Goal: Task Accomplishment & Management: Manage account settings

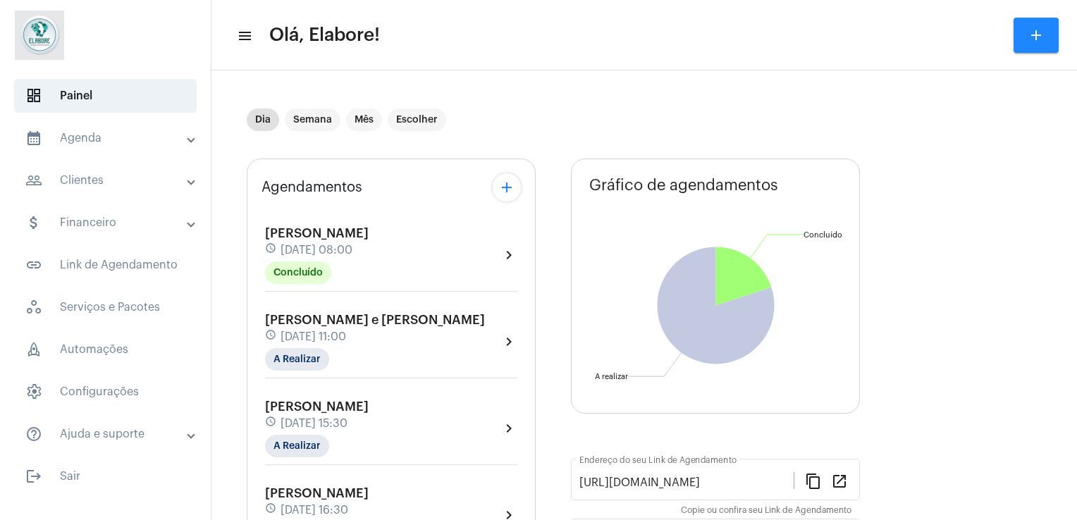
click at [410, 328] on div "[PERSON_NAME] e [PERSON_NAME] schedule [DATE] 11:00 A Realizar chevron_right" at bounding box center [391, 342] width 252 height 58
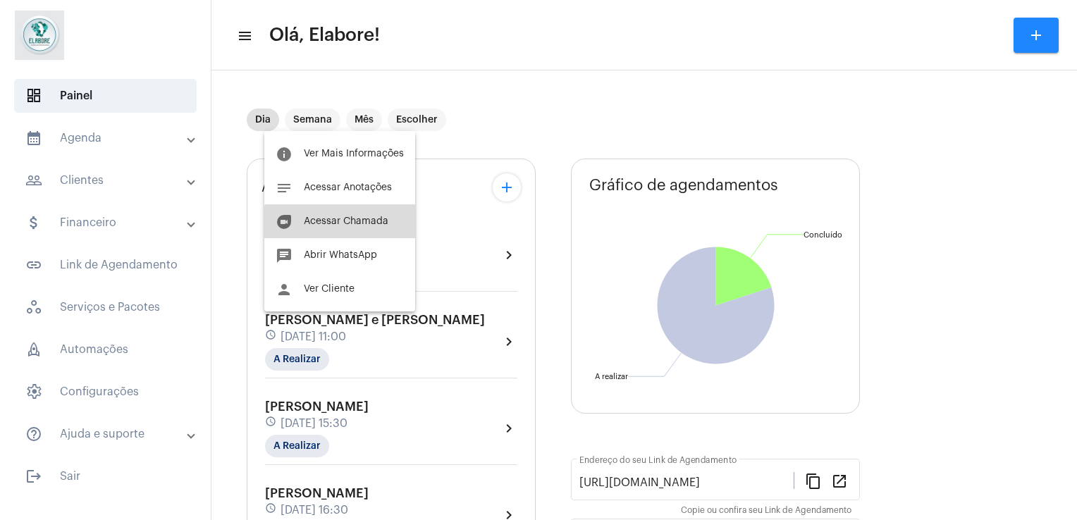
click at [371, 235] on button "duo [PERSON_NAME]" at bounding box center [339, 221] width 151 height 34
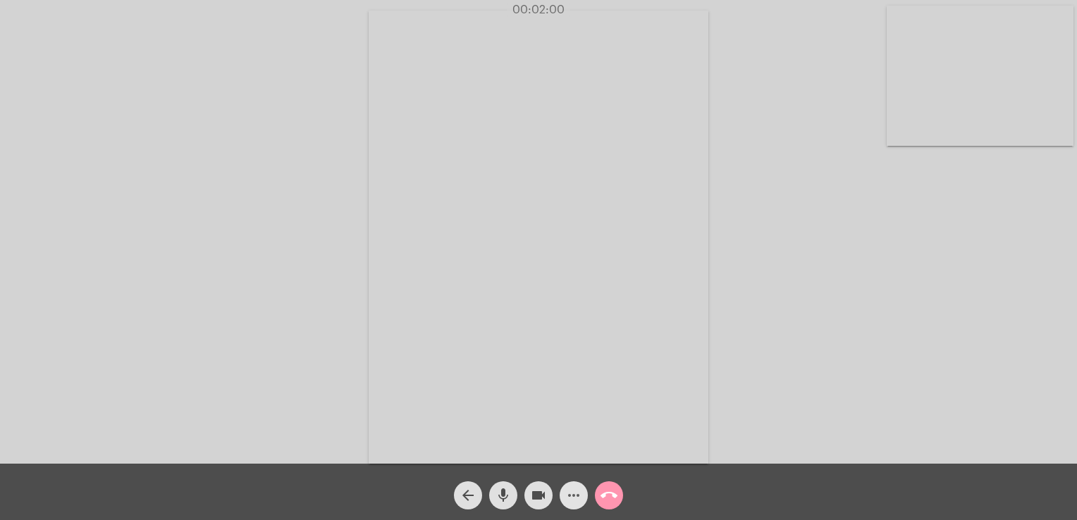
click at [579, 496] on mat-icon "more_horiz" at bounding box center [573, 495] width 17 height 17
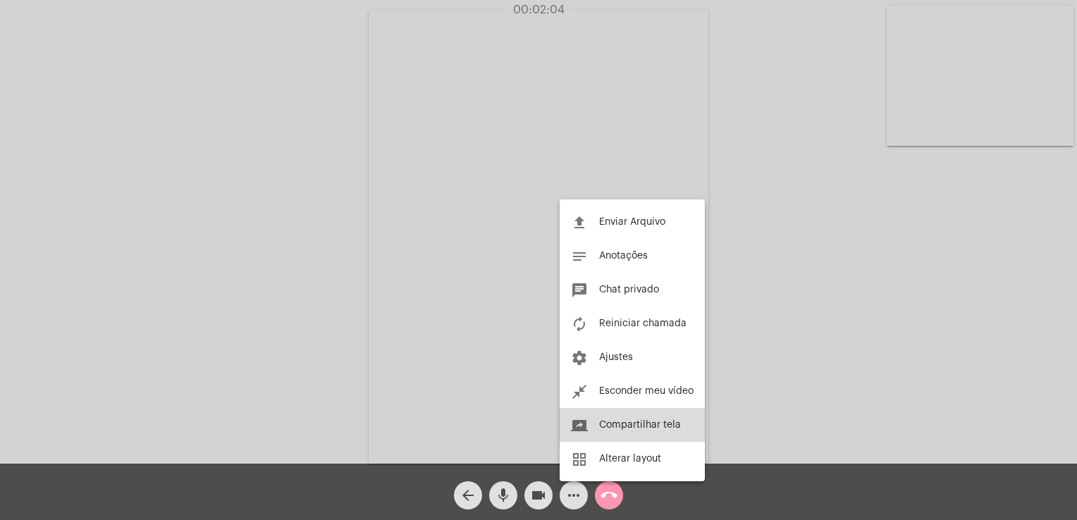
click at [636, 434] on button "screen_share Compartilhar tela" at bounding box center [632, 425] width 145 height 34
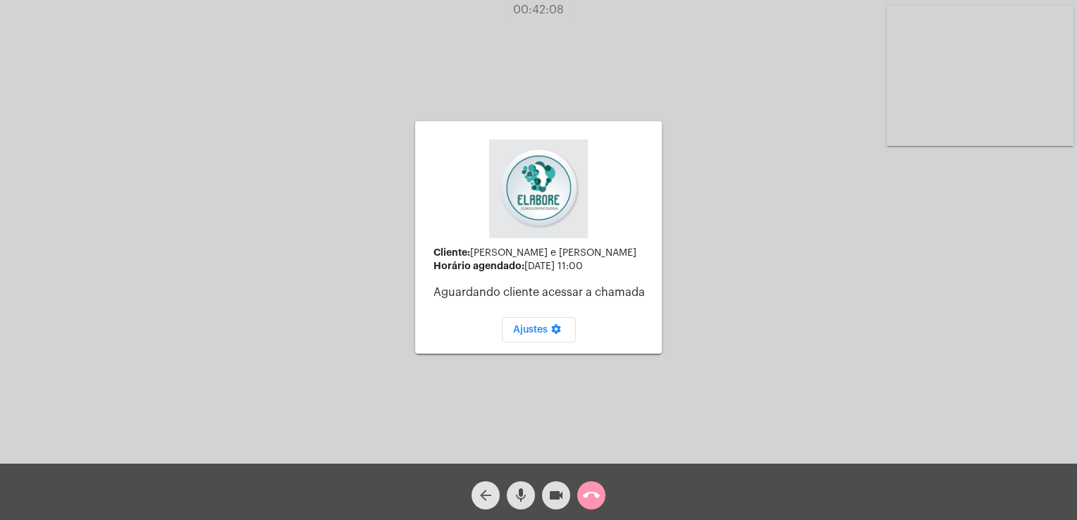
click at [479, 499] on mat-icon "arrow_back" at bounding box center [485, 495] width 17 height 17
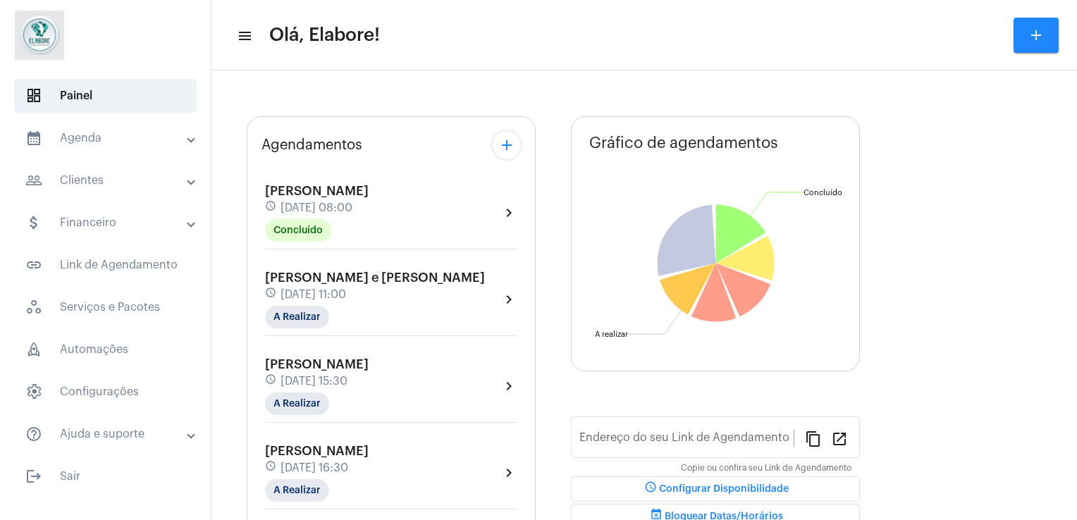
type input "[URL][DOMAIN_NAME]"
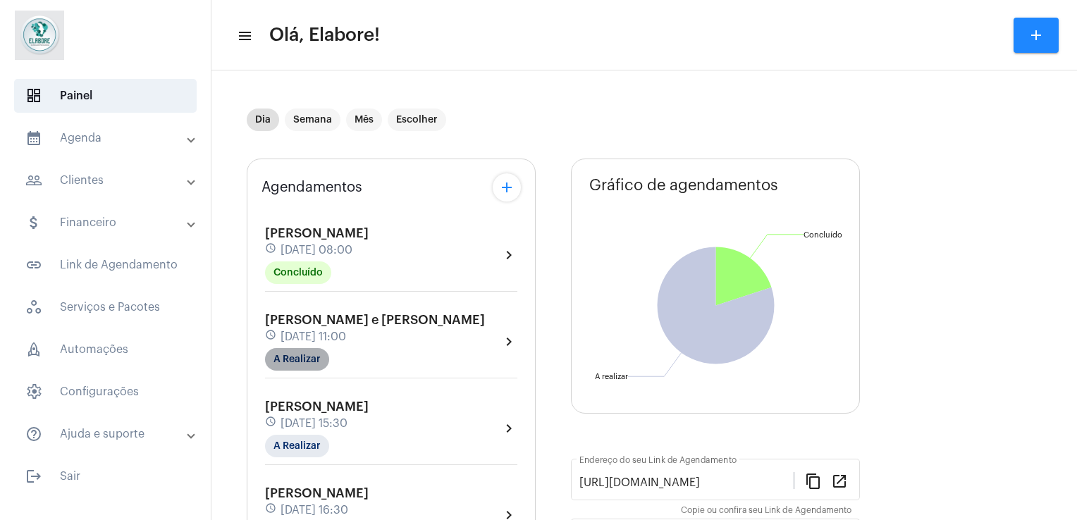
click at [323, 355] on mat-chip "A Realizar" at bounding box center [297, 359] width 64 height 23
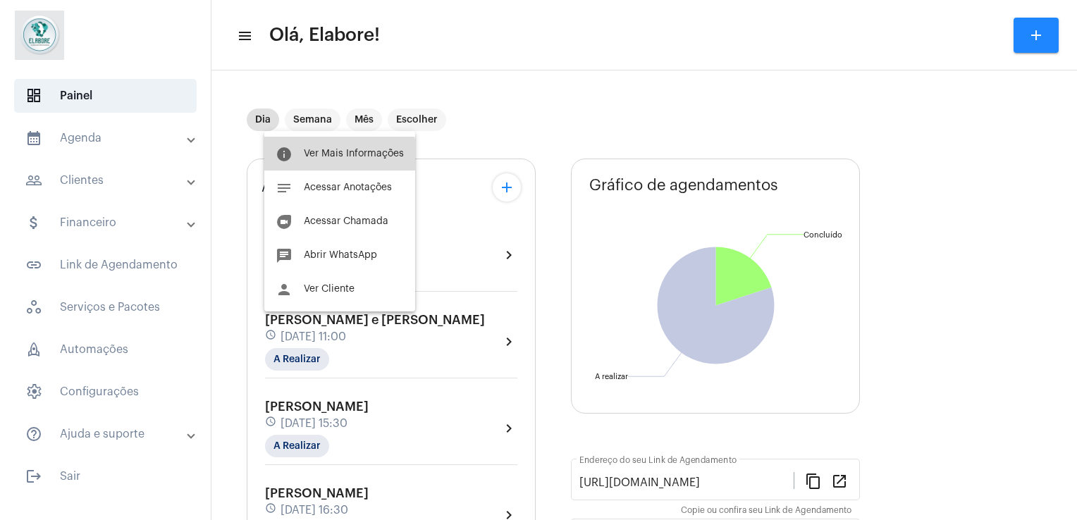
click at [308, 167] on button "info Ver Mais Informações" at bounding box center [339, 154] width 151 height 34
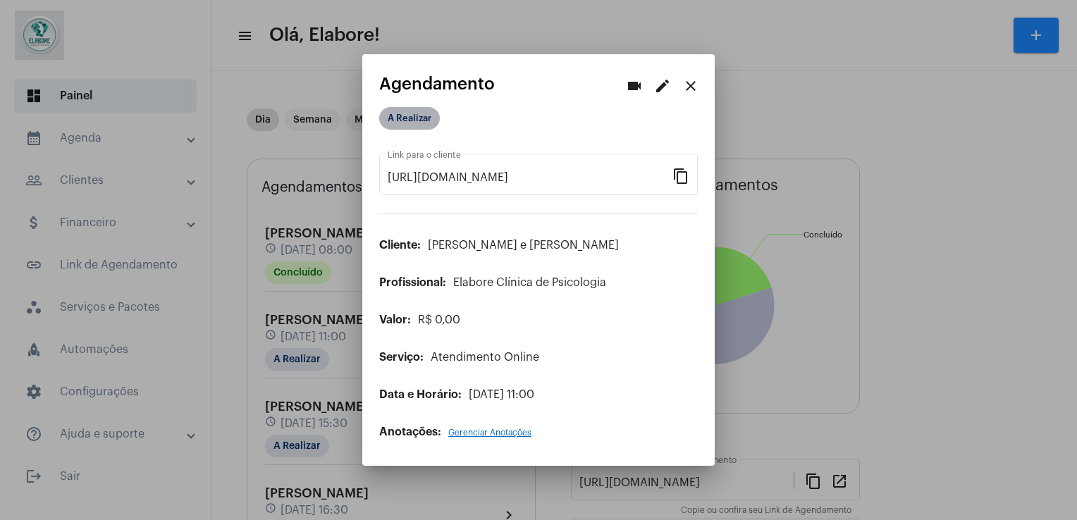
click at [421, 120] on mat-chip "A Realizar" at bounding box center [409, 118] width 61 height 23
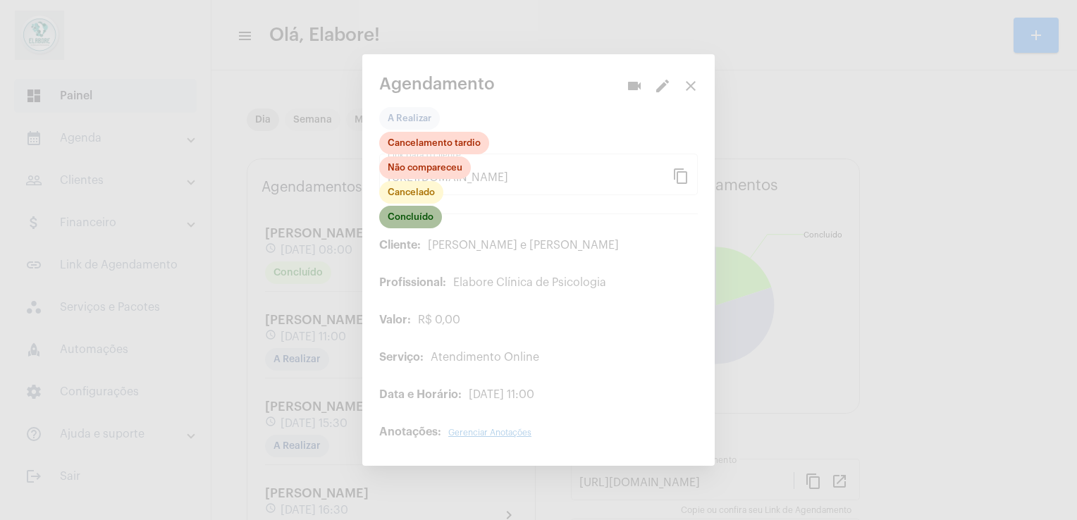
click at [412, 223] on mat-chip "Concluído" at bounding box center [410, 217] width 63 height 23
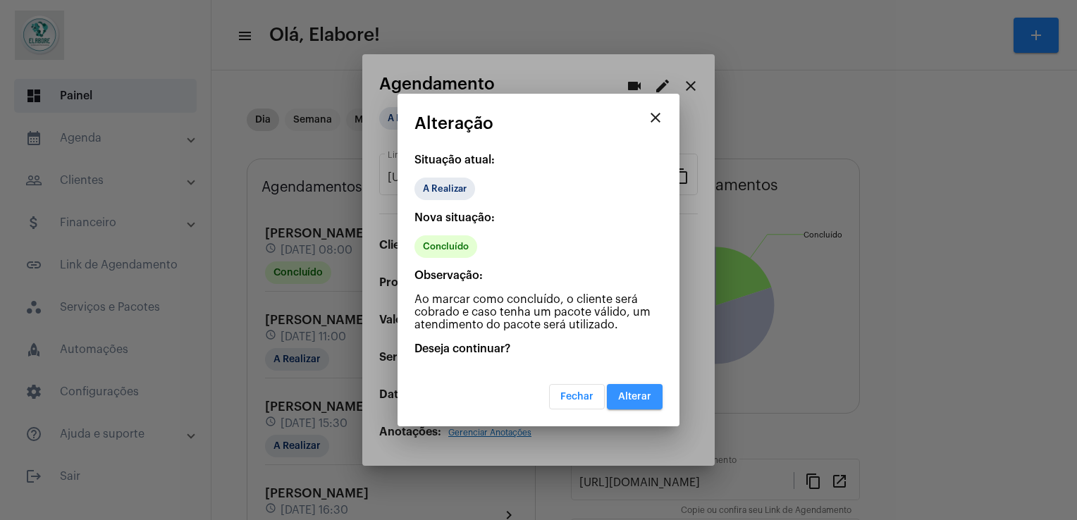
click at [626, 399] on span "Alterar" at bounding box center [634, 397] width 33 height 10
